Goal: Task Accomplishment & Management: Manage account settings

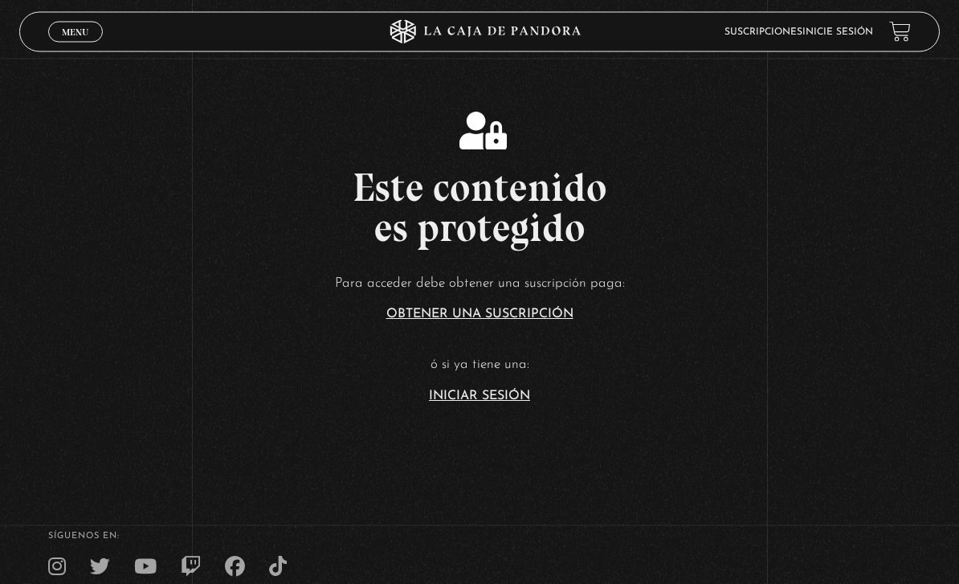
scroll to position [234, 0]
click at [504, 403] on link "Iniciar Sesión" at bounding box center [479, 396] width 101 height 13
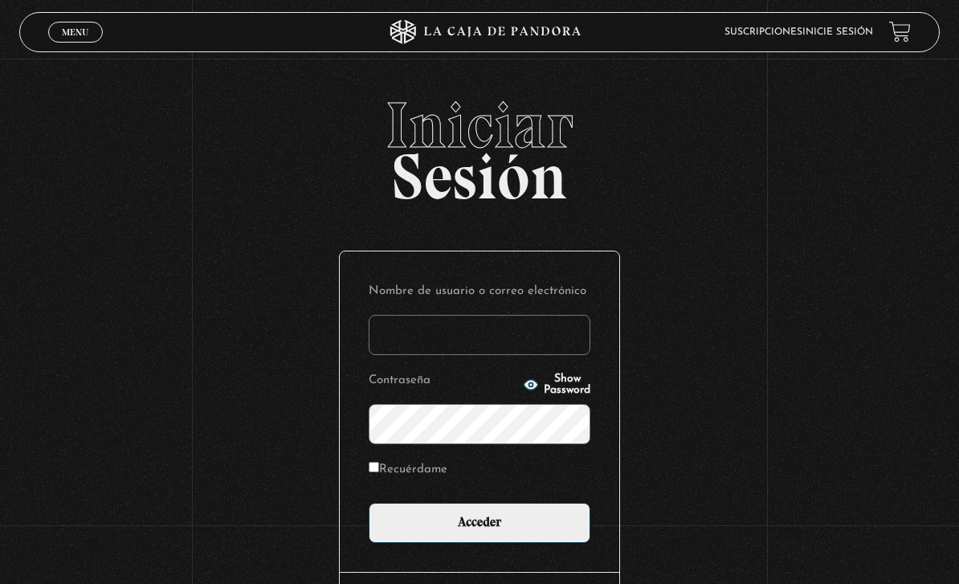
type input "[EMAIL_ADDRESS][DOMAIN_NAME]"
click at [480, 531] on input "Acceder" at bounding box center [480, 523] width 222 height 40
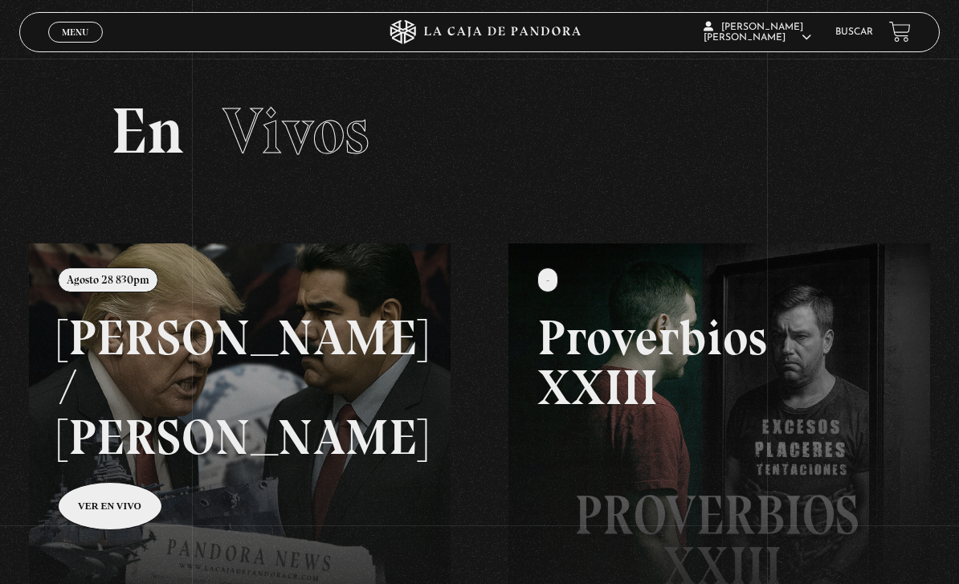
click at [857, 31] on link "Buscar" at bounding box center [854, 32] width 38 height 10
